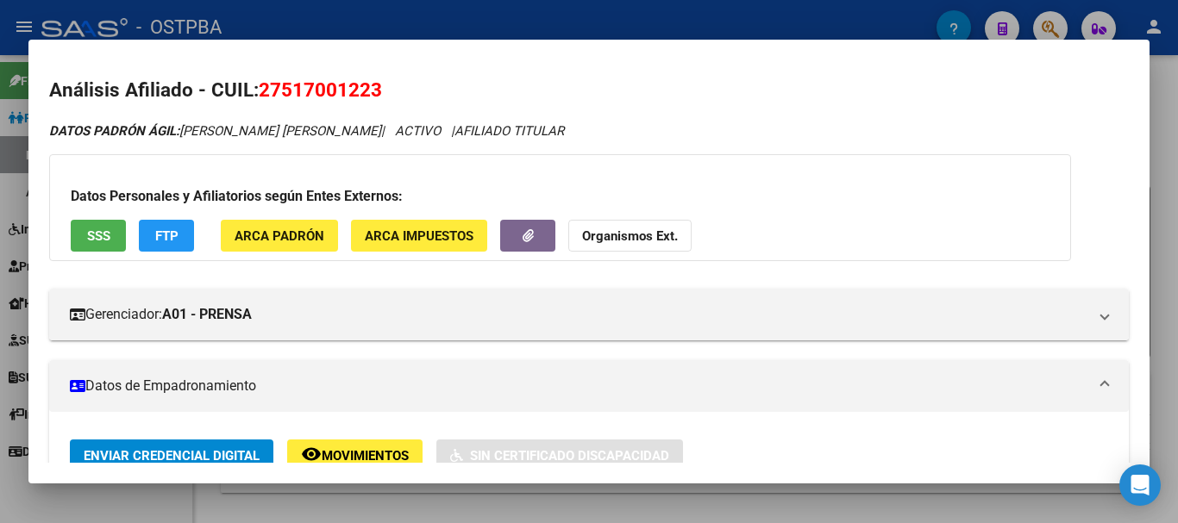
scroll to position [388, 0]
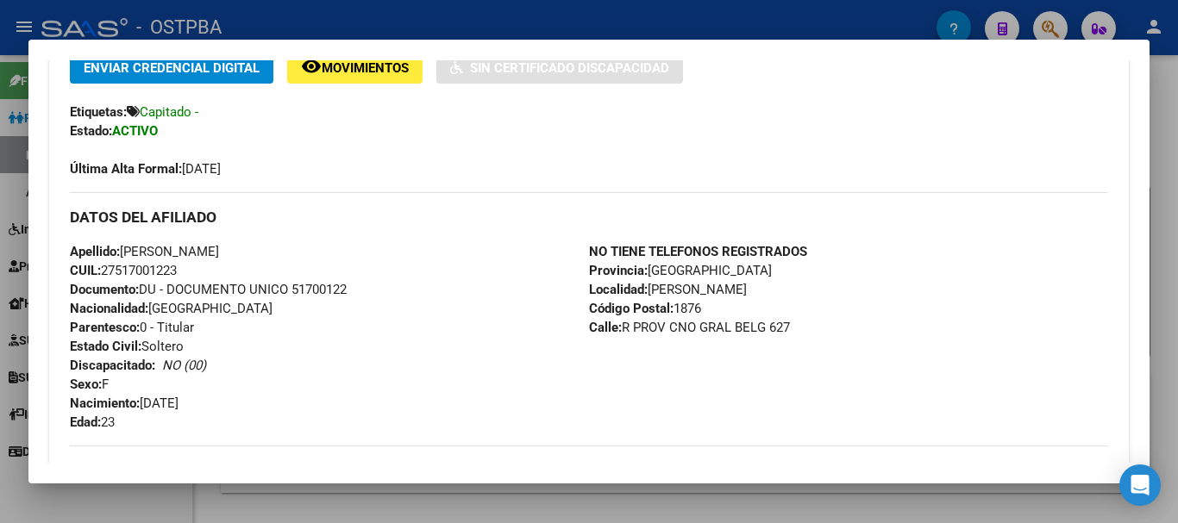
click at [164, 510] on div at bounding box center [589, 261] width 1178 height 523
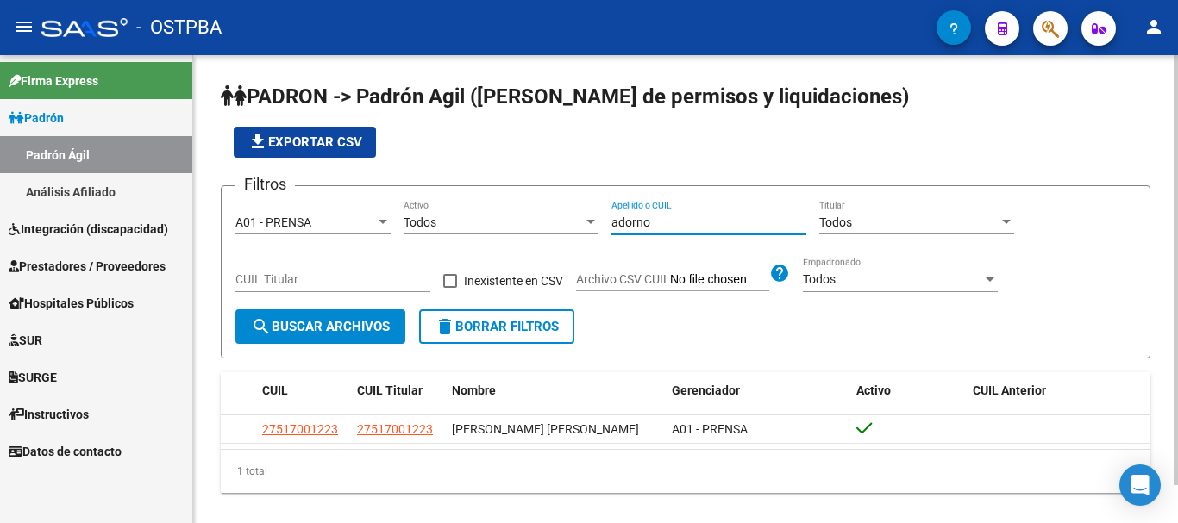
click at [655, 217] on input "adorno" at bounding box center [708, 223] width 195 height 15
type input "a"
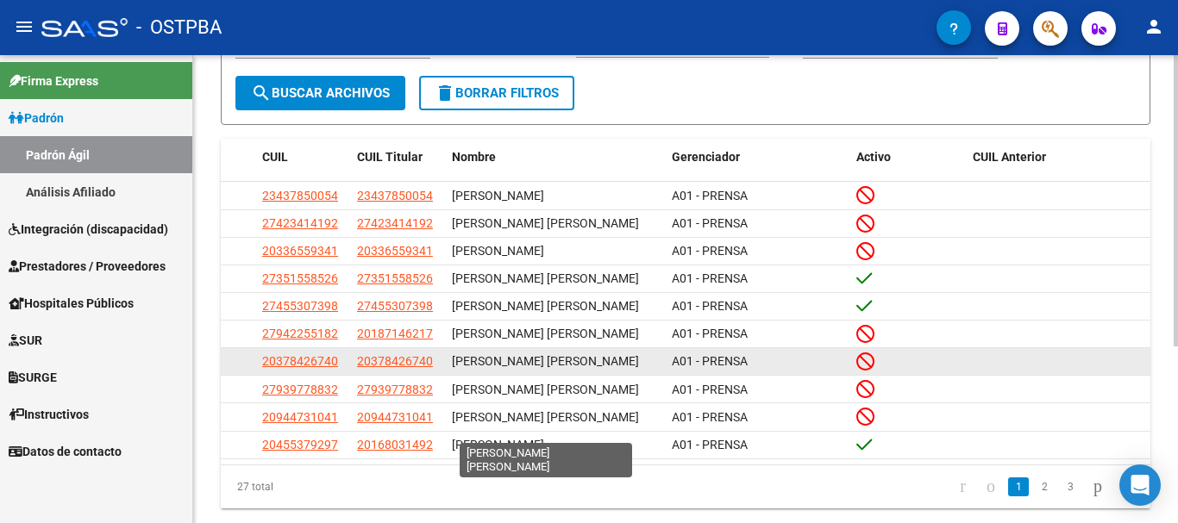
scroll to position [259, 0]
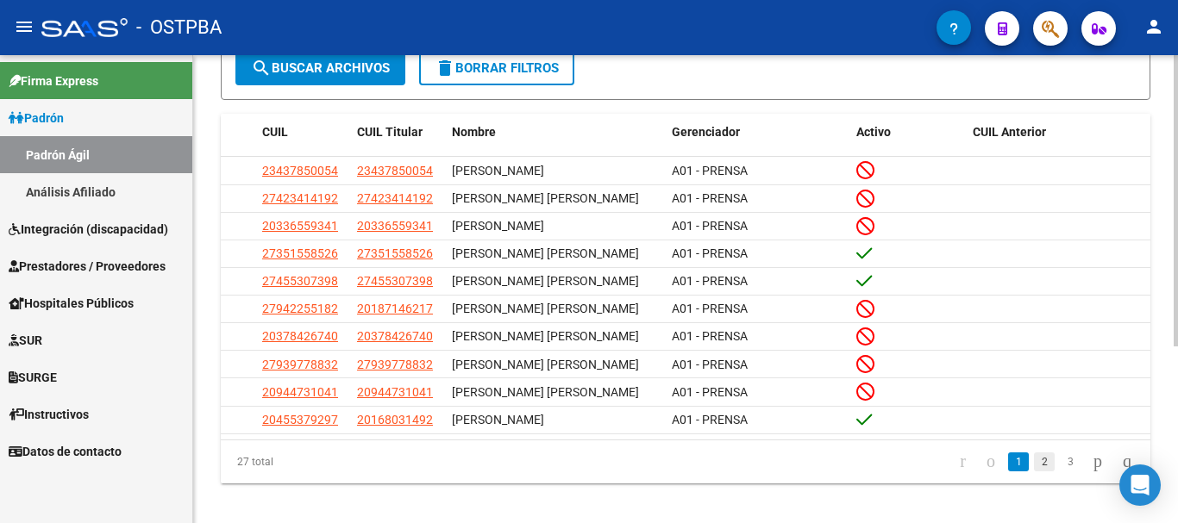
type input "[PERSON_NAME]"
click at [1034, 472] on link "2" at bounding box center [1044, 462] width 21 height 19
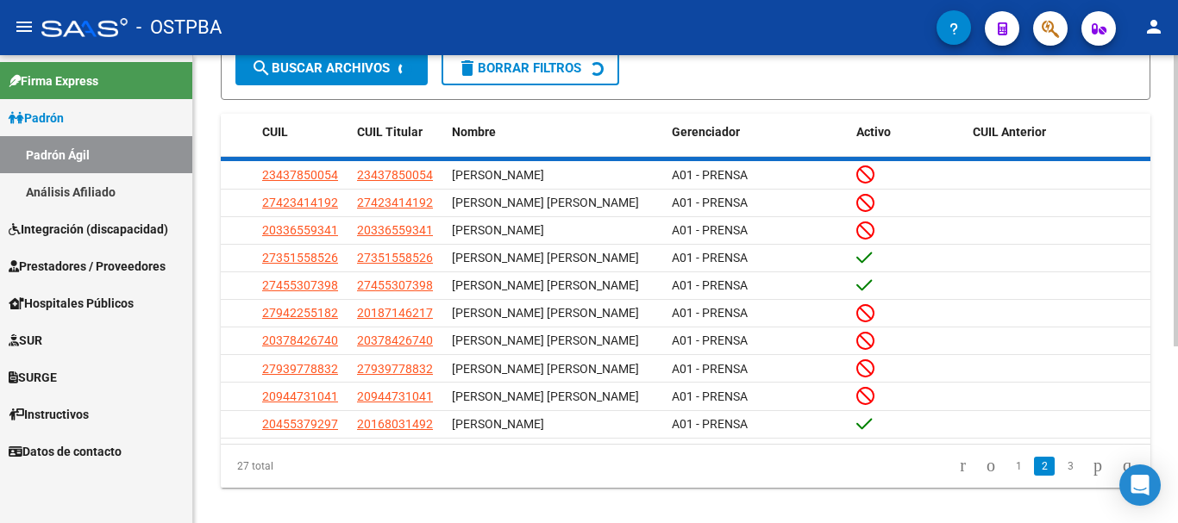
scroll to position [260, 0]
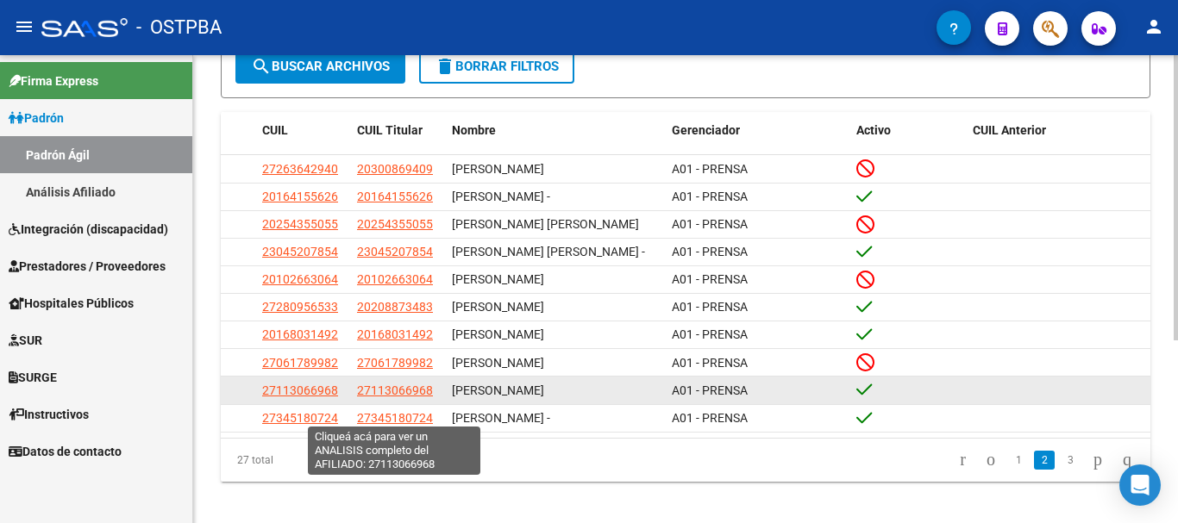
click at [383, 398] on span "27113066968" at bounding box center [395, 391] width 76 height 14
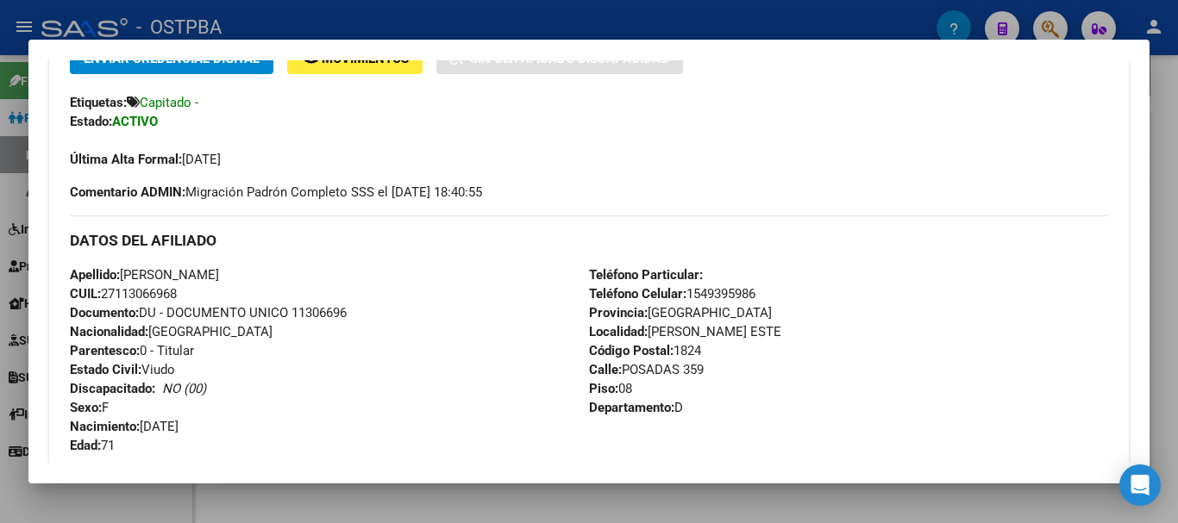
scroll to position [431, 0]
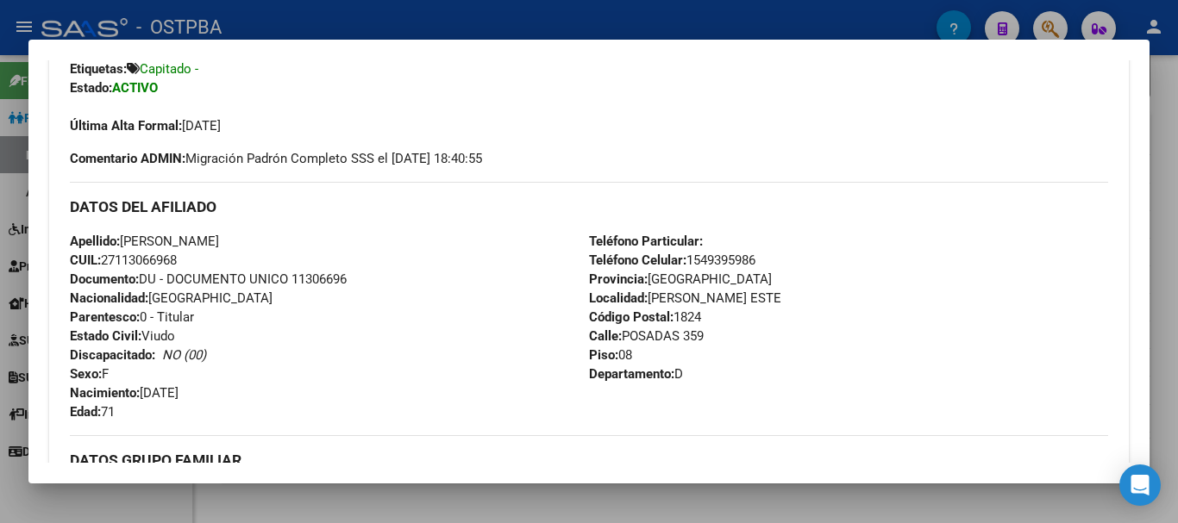
click at [123, 510] on div at bounding box center [589, 261] width 1178 height 523
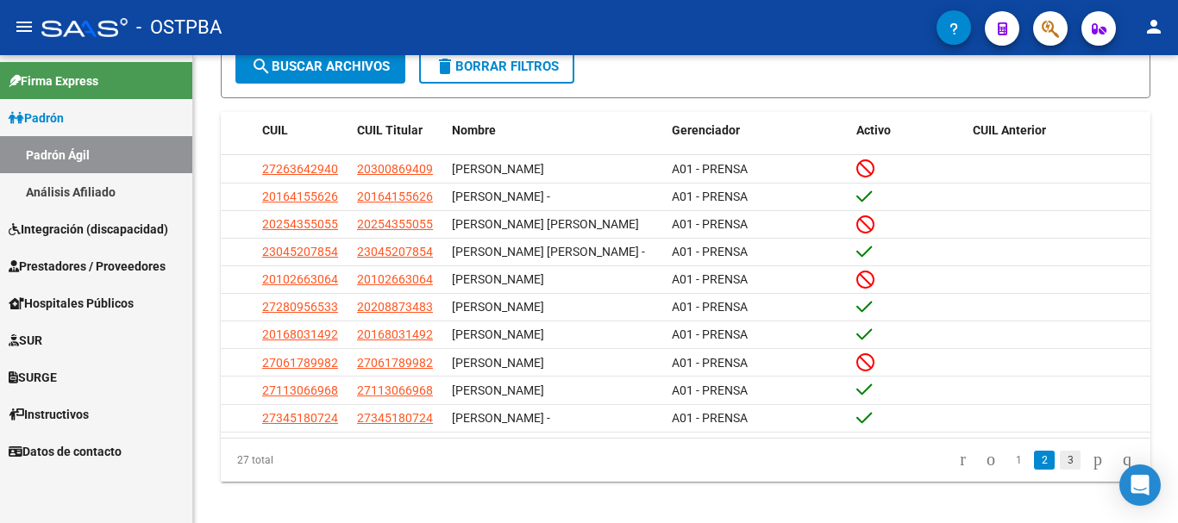
click at [1060, 470] on link "3" at bounding box center [1070, 460] width 21 height 19
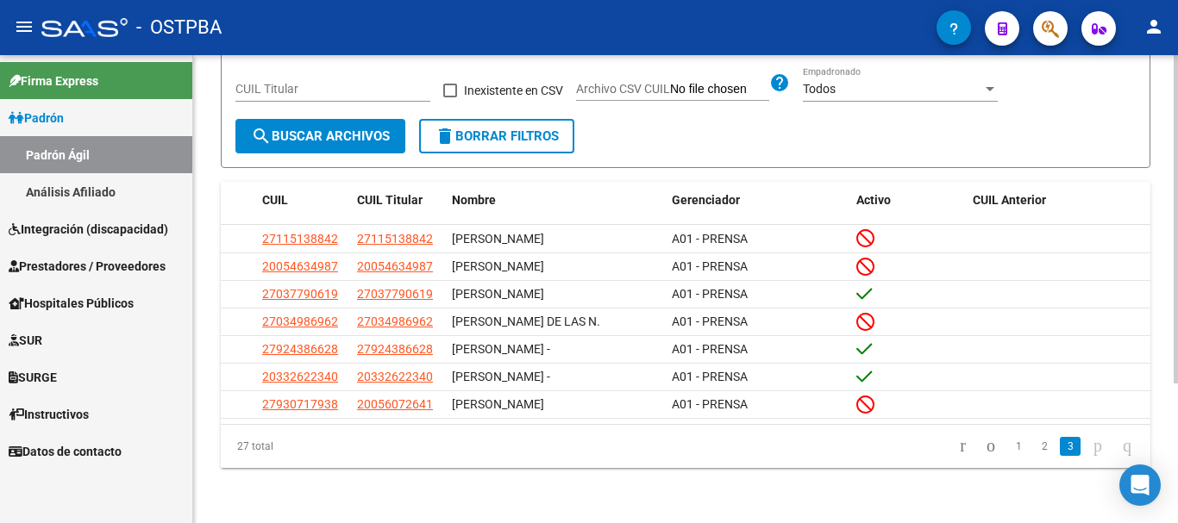
scroll to position [198, 0]
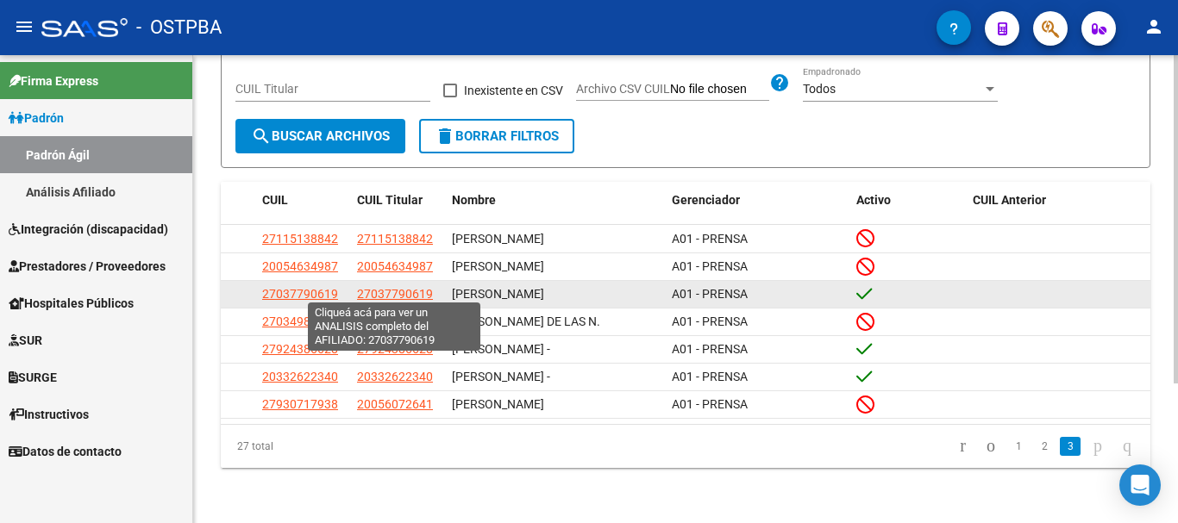
click at [379, 287] on span "27037790619" at bounding box center [395, 294] width 76 height 14
type textarea "27037790619"
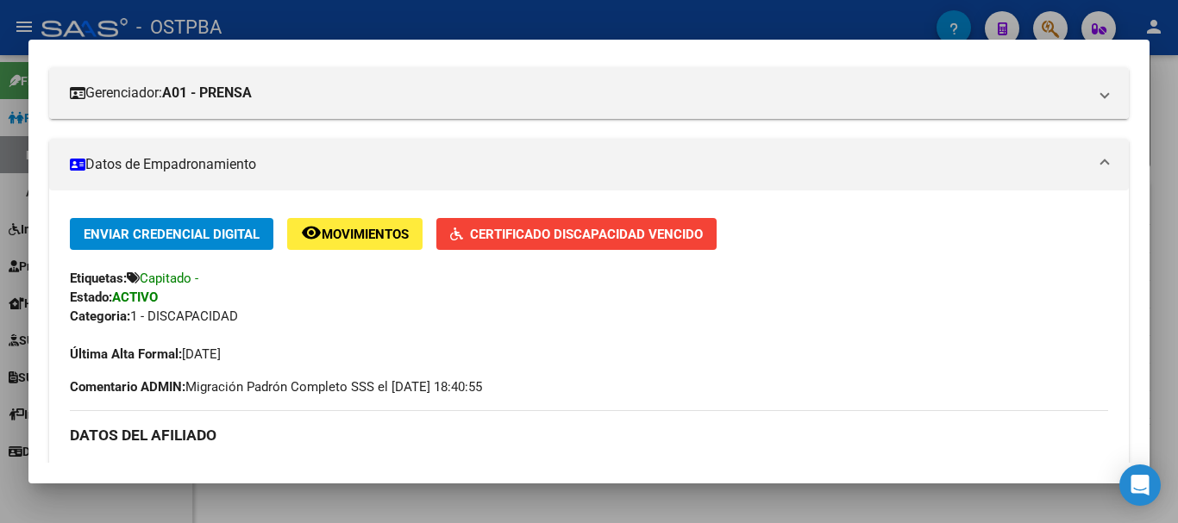
scroll to position [259, 0]
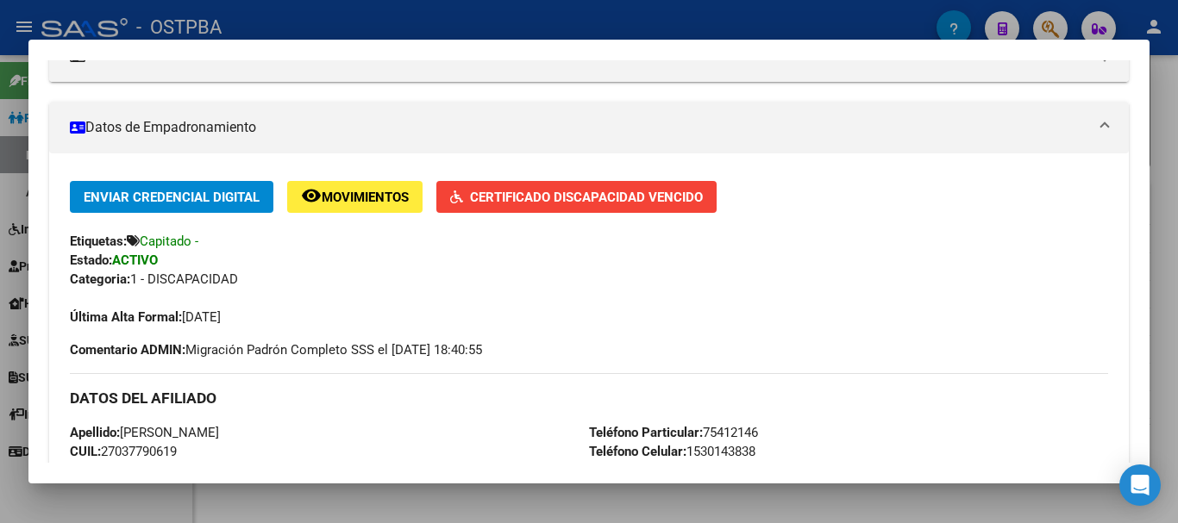
click at [545, 200] on span "Certificado Discapacidad Vencido" at bounding box center [586, 198] width 233 height 16
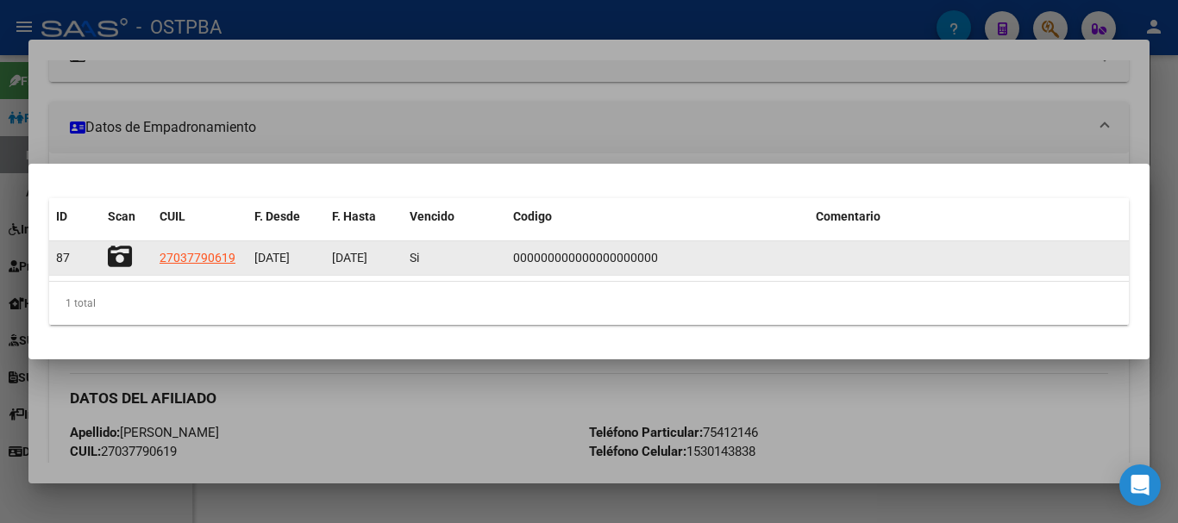
click at [124, 248] on icon at bounding box center [120, 257] width 24 height 24
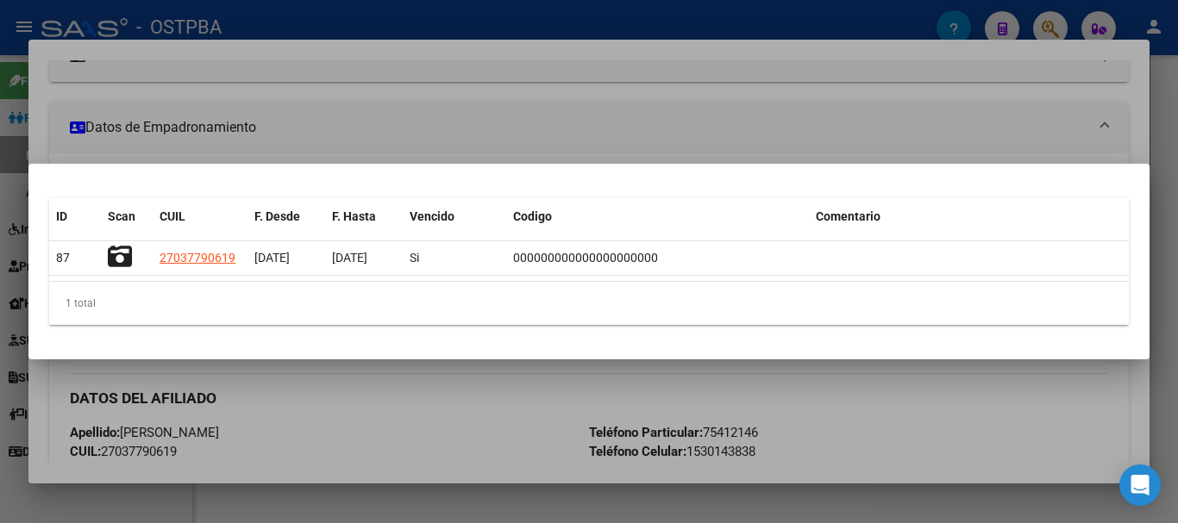
click at [483, 423] on div at bounding box center [589, 261] width 1178 height 523
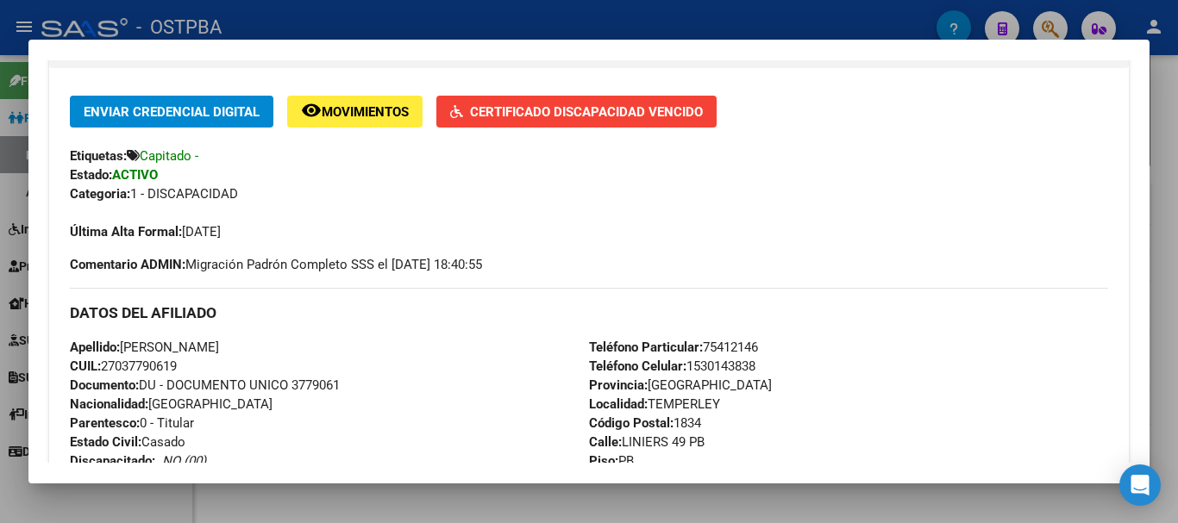
scroll to position [431, 0]
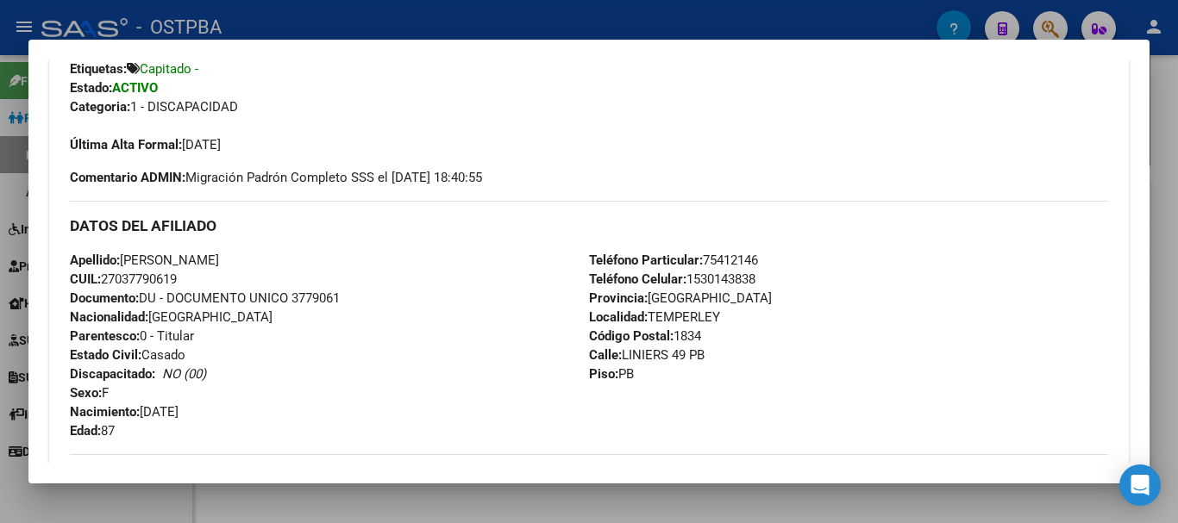
click at [0, 15] on div at bounding box center [589, 261] width 1178 height 523
